Goal: Task Accomplishment & Management: Manage account settings

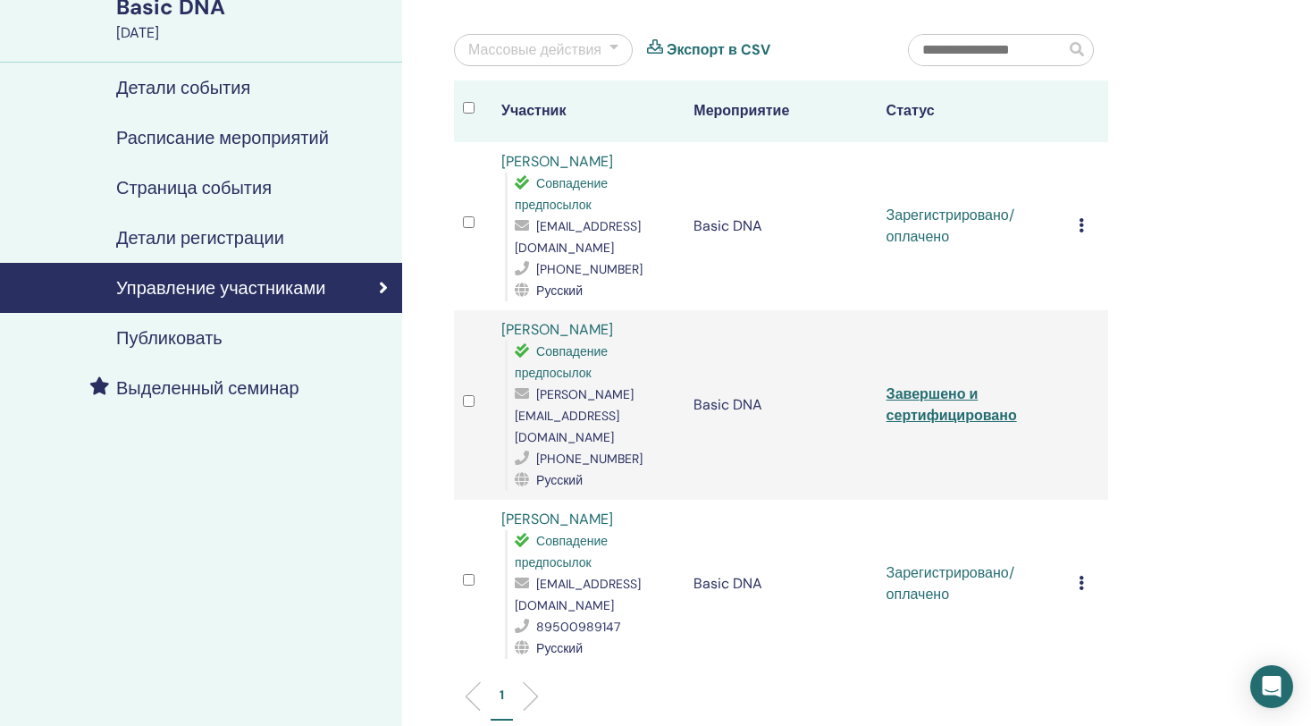
scroll to position [89, 0]
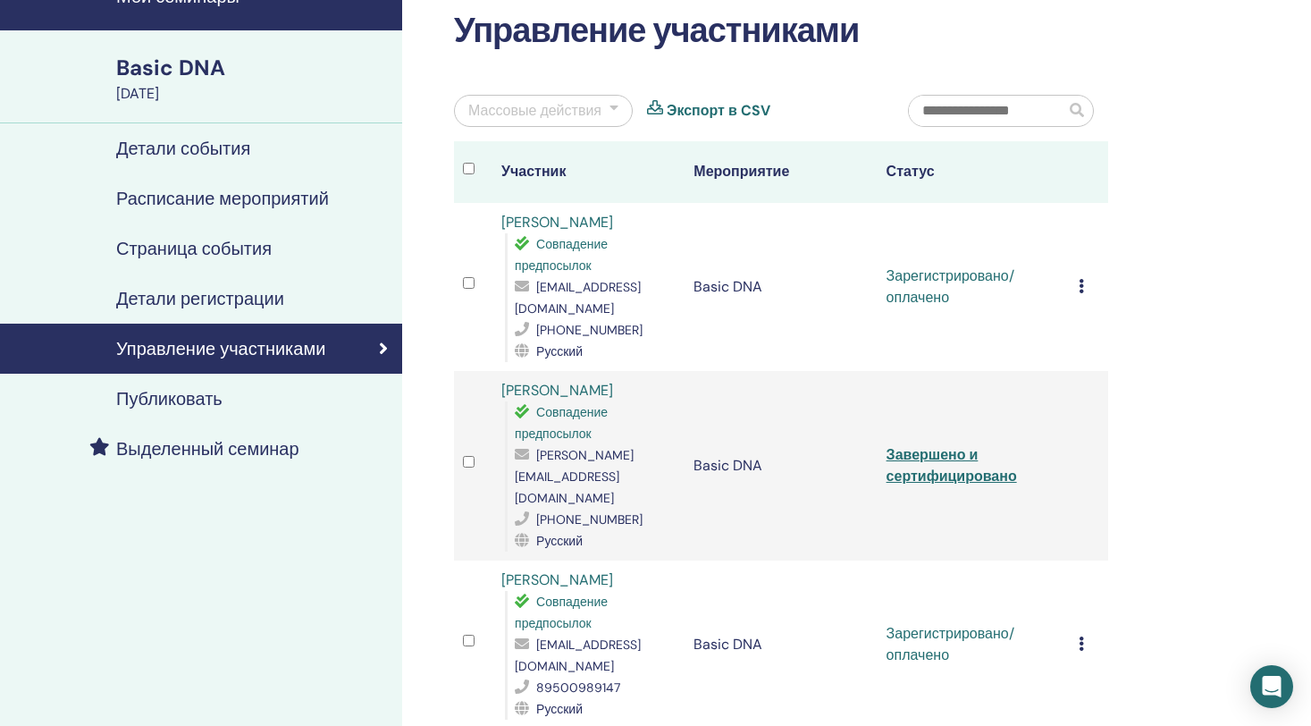
click at [241, 299] on h4 "Детали регистрации" at bounding box center [200, 298] width 168 height 21
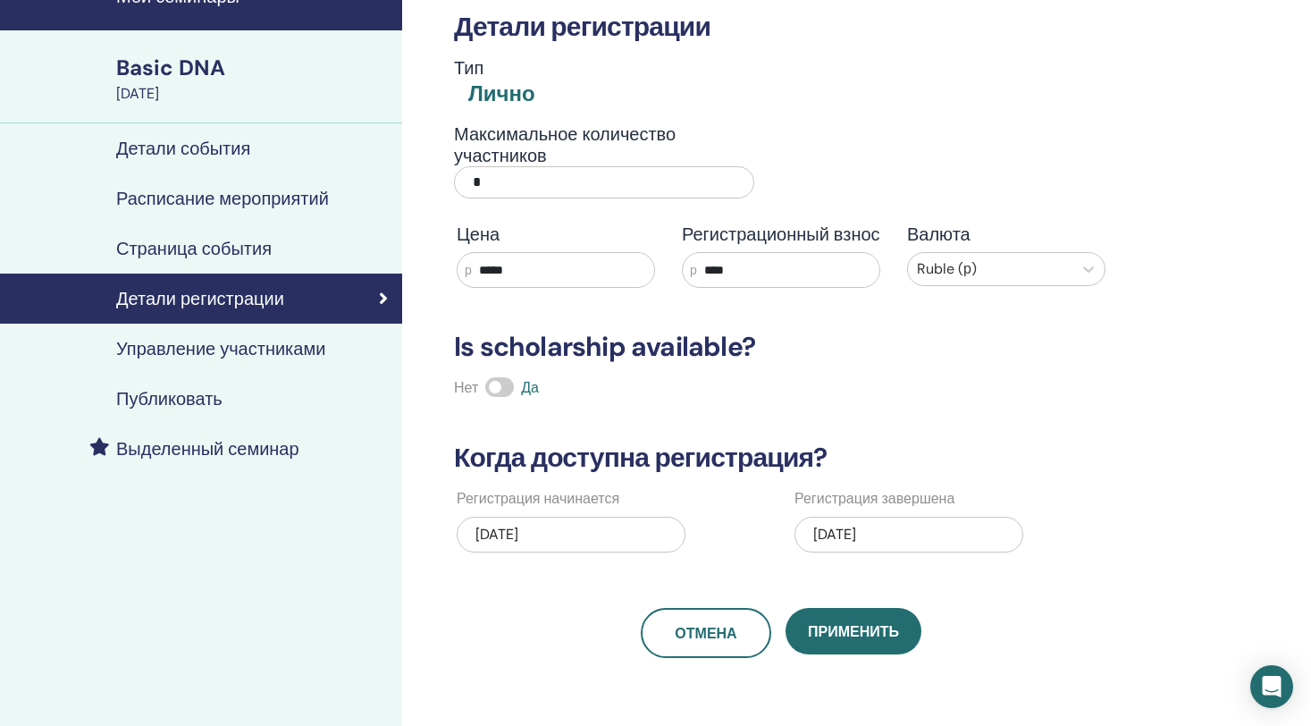
click at [220, 351] on h4 "Управление участниками" at bounding box center [220, 348] width 209 height 21
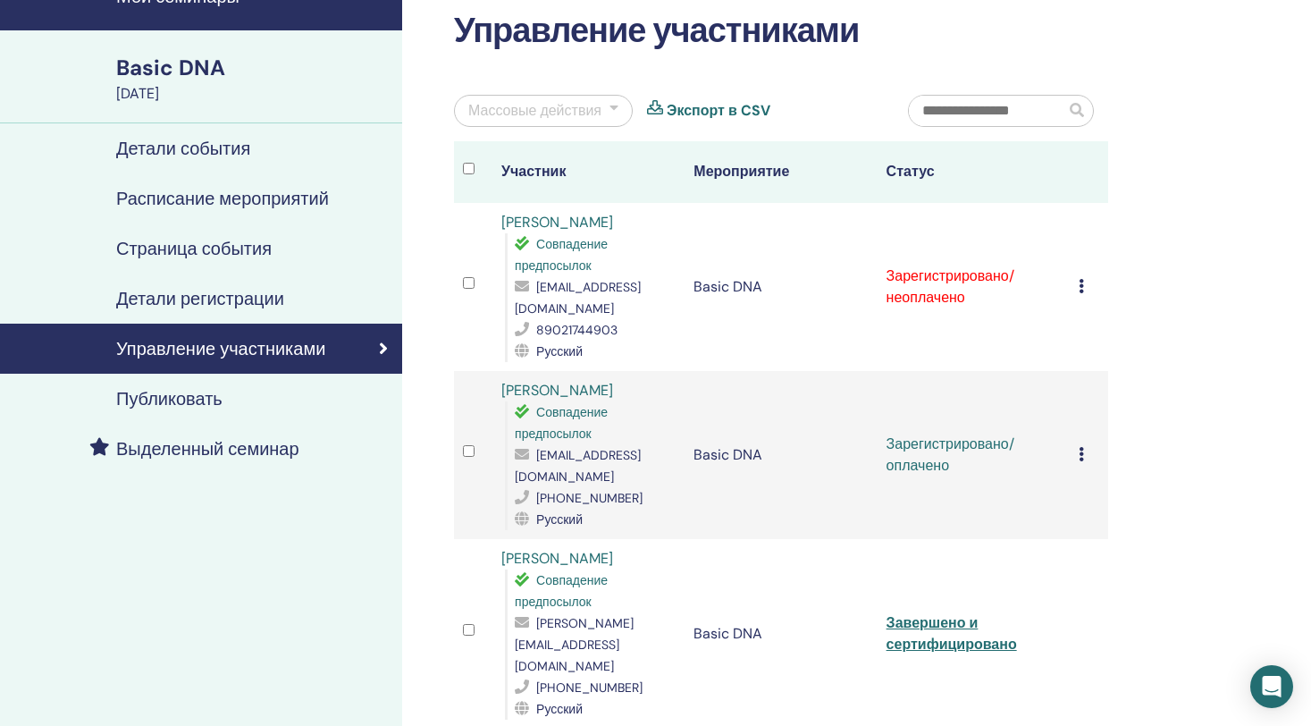
click at [1079, 289] on icon at bounding box center [1081, 286] width 5 height 14
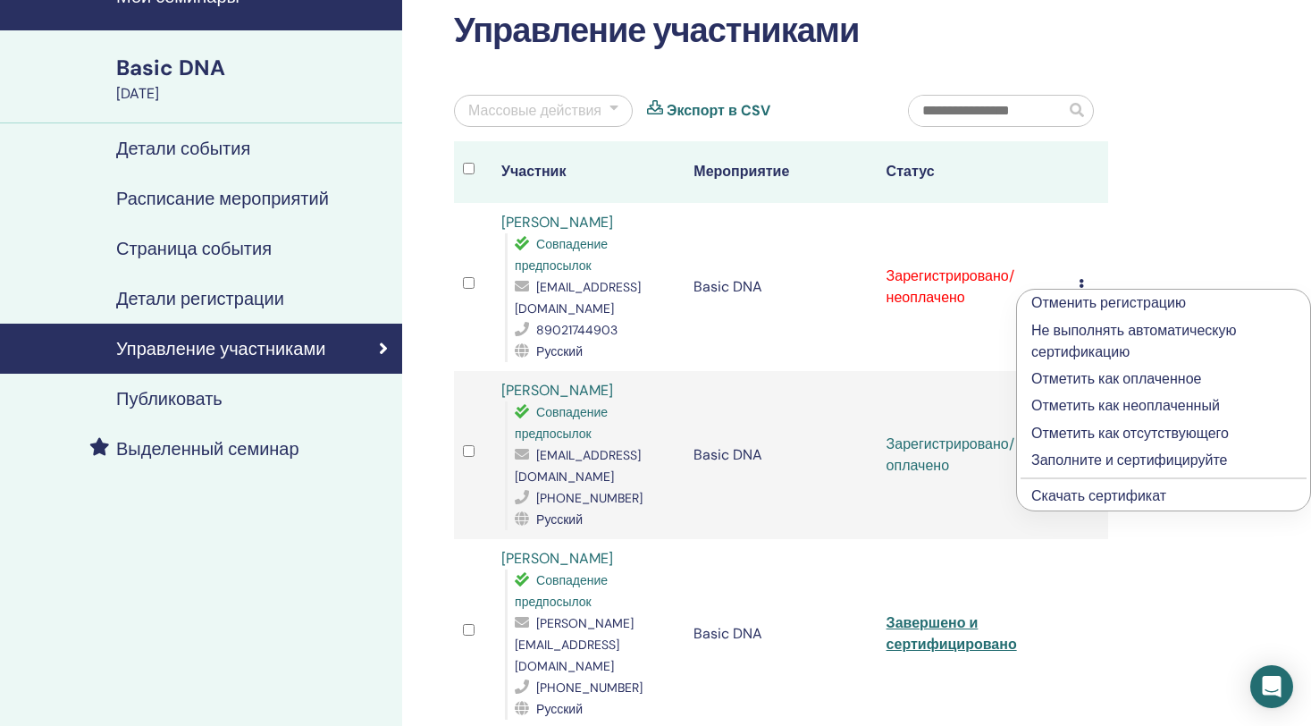
click at [1130, 379] on p "Отметить как оплаченное" at bounding box center [1164, 378] width 265 height 21
